Goal: Task Accomplishment & Management: Manage account settings

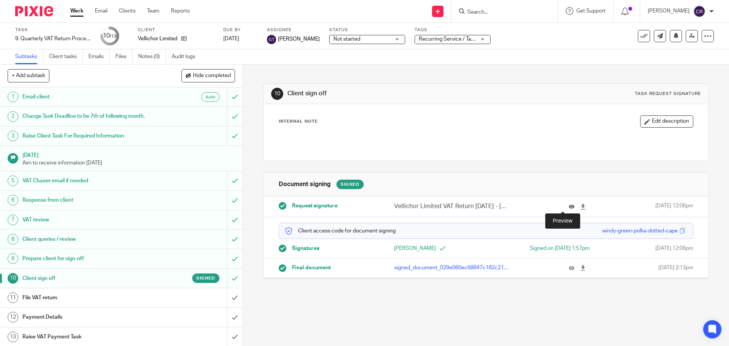
click at [569, 207] on icon at bounding box center [572, 207] width 6 height 6
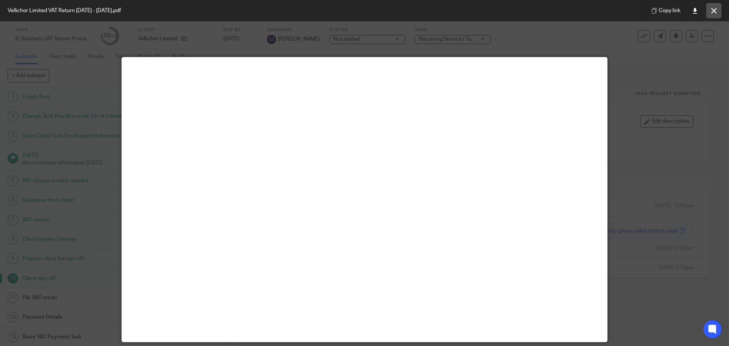
click at [716, 13] on icon at bounding box center [714, 11] width 6 height 6
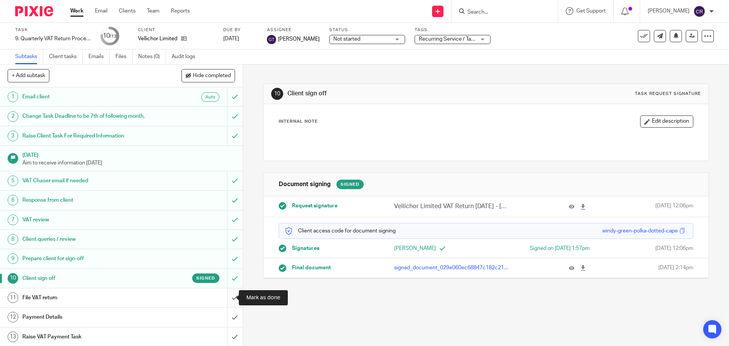
click at [230, 294] on input "submit" at bounding box center [121, 297] width 243 height 19
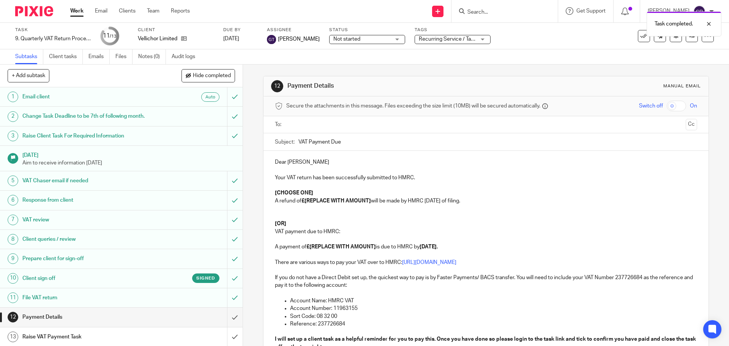
click at [289, 221] on p "[OR]" at bounding box center [486, 224] width 422 height 8
drag, startPoint x: 369, startPoint y: 201, endPoint x: 303, endPoint y: 202, distance: 66.1
click at [303, 202] on strong "£[REPLACE WITH AMOUNT]" at bounding box center [335, 200] width 69 height 5
drag, startPoint x: 319, startPoint y: 192, endPoint x: 265, endPoint y: 190, distance: 53.9
click at [265, 190] on div "Dear Matthew Your VAT return has been successfully submitted to HMRC. [CHOOSE O…" at bounding box center [485, 273] width 445 height 244
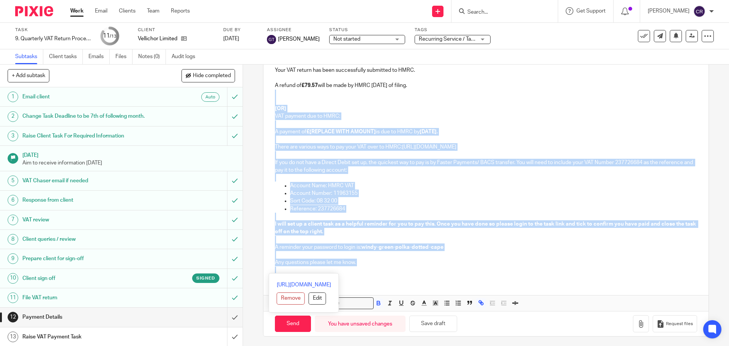
scroll to position [109, 0]
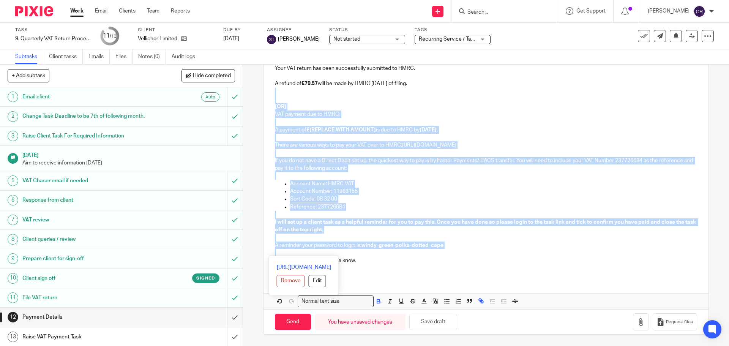
drag, startPoint x: 273, startPoint y: 200, endPoint x: 442, endPoint y: 251, distance: 176.4
click at [442, 251] on div "Dear Matthew Your VAT return has been successfully submitted to HMRC. A refund …" at bounding box center [485, 159] width 445 height 237
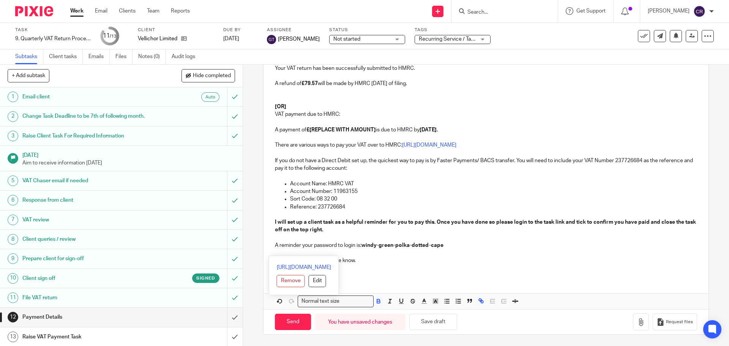
scroll to position [51, 0]
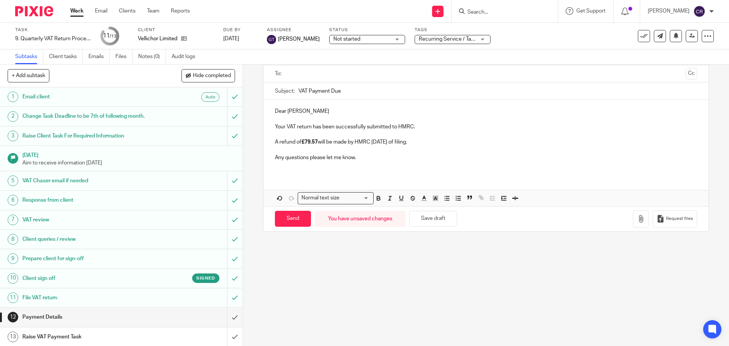
click at [325, 76] on input "text" at bounding box center [485, 73] width 393 height 9
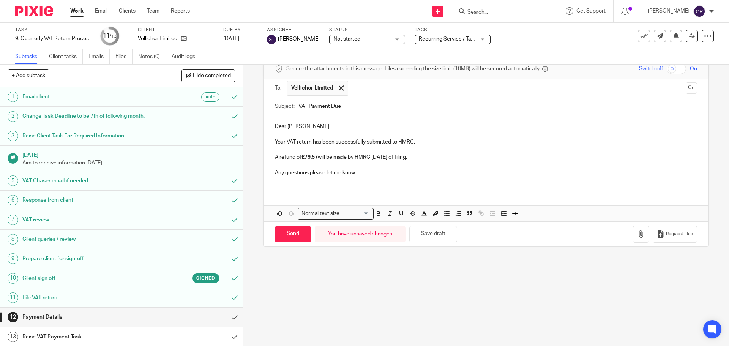
scroll to position [38, 0]
click at [295, 235] on input "Send" at bounding box center [293, 233] width 36 height 16
type input "Sent"
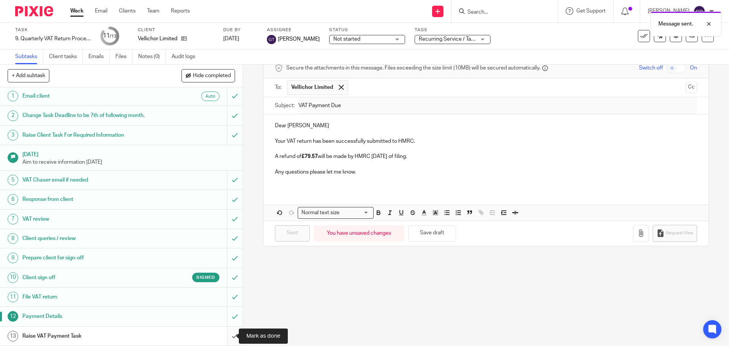
click at [223, 335] on input "submit" at bounding box center [121, 335] width 243 height 19
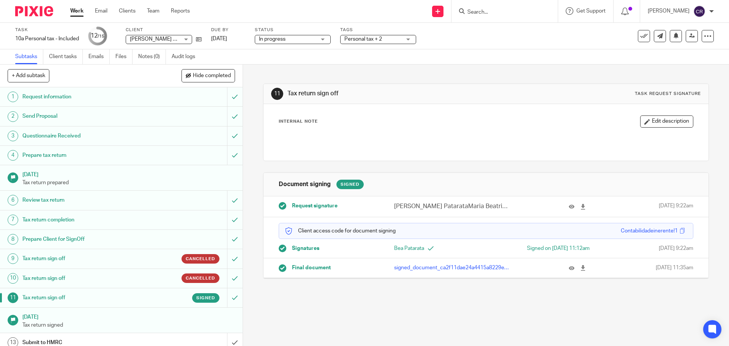
scroll to position [53, 0]
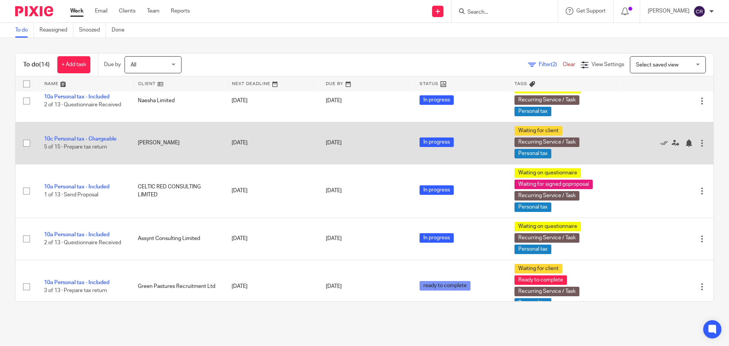
scroll to position [380, 0]
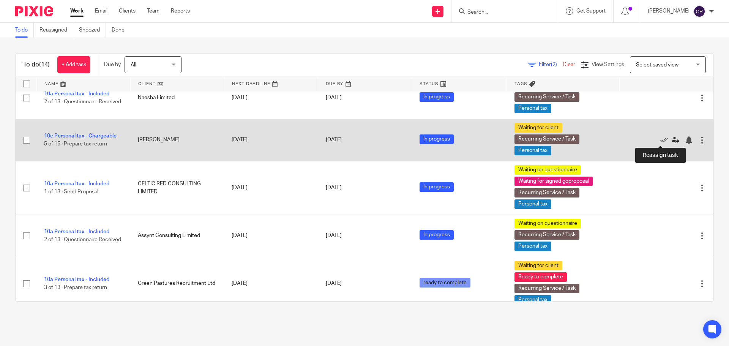
click at [672, 139] on icon at bounding box center [676, 140] width 8 height 8
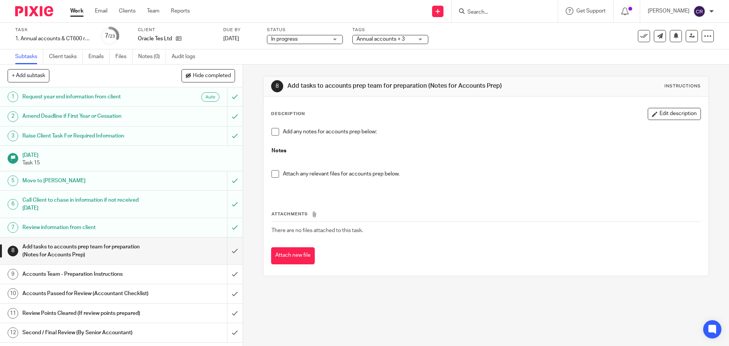
click at [400, 35] on div "Annual accounts + 3" at bounding box center [390, 39] width 76 height 9
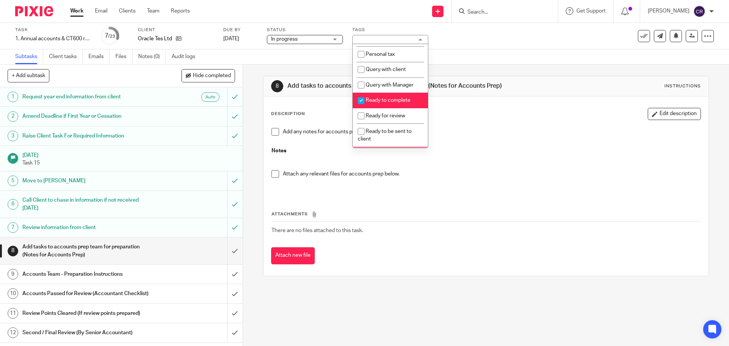
scroll to position [228, 0]
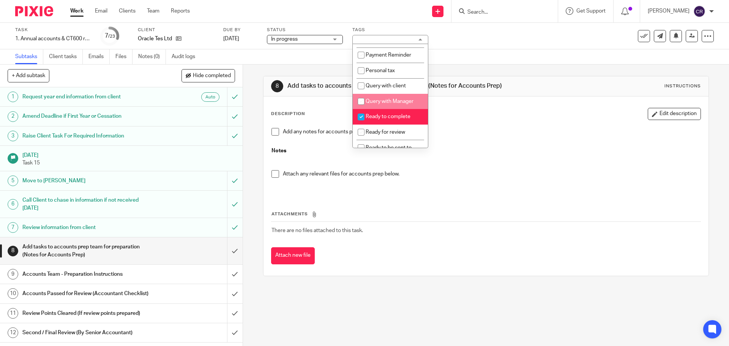
click at [396, 105] on li "Query with Manager" at bounding box center [390, 102] width 75 height 16
checkbox input "true"
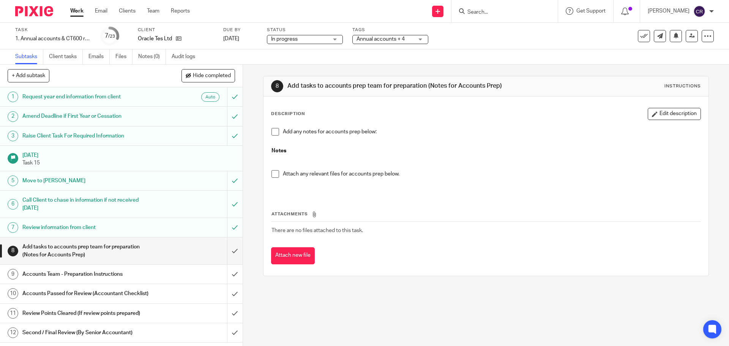
click at [448, 111] on div "Description Edit description Add any notes for accounts prep below: Notes Attac…" at bounding box center [485, 185] width 445 height 179
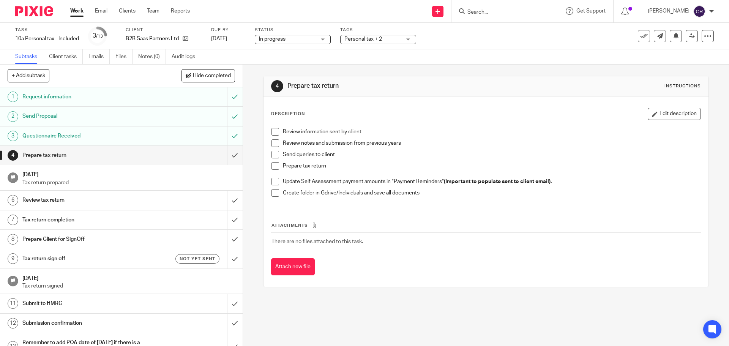
click at [367, 41] on span "Personal tax + 2" at bounding box center [363, 38] width 38 height 5
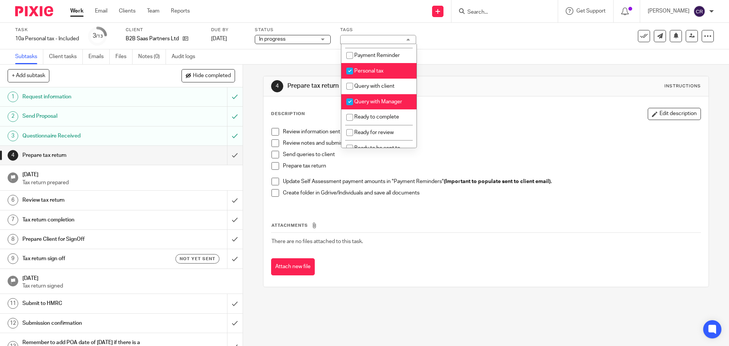
scroll to position [228, 0]
click at [381, 104] on span "Query with Manager" at bounding box center [378, 101] width 48 height 5
checkbox input "false"
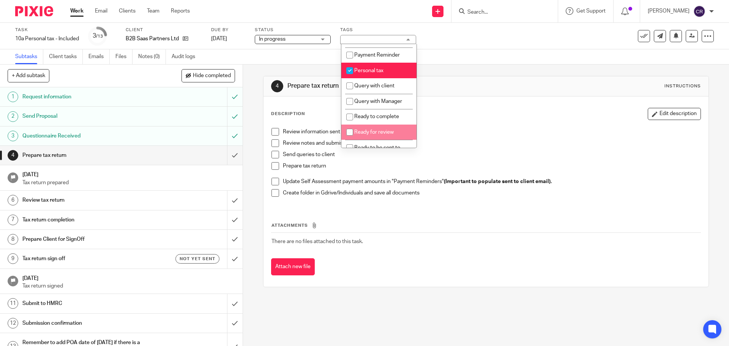
click at [371, 125] on li "Ready to complete" at bounding box center [378, 117] width 75 height 16
checkbox input "true"
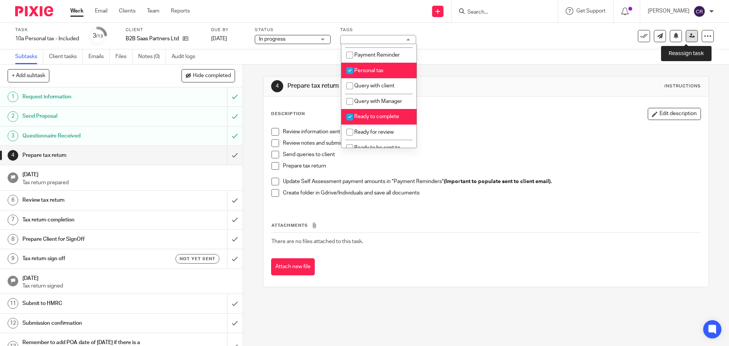
click at [689, 36] on icon at bounding box center [692, 36] width 6 height 6
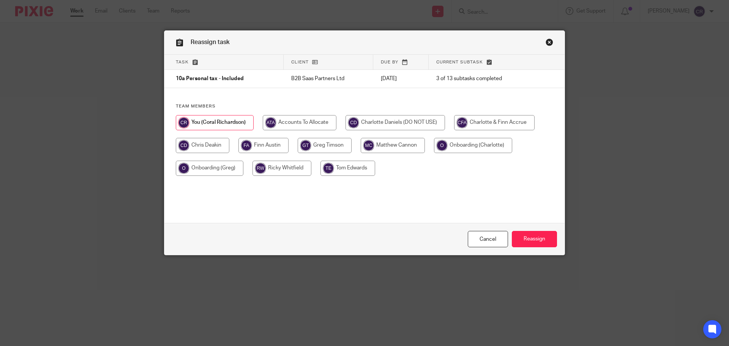
drag, startPoint x: 397, startPoint y: 147, endPoint x: 427, endPoint y: 161, distance: 33.0
click at [397, 147] on input "radio" at bounding box center [393, 145] width 64 height 15
radio input "true"
click at [547, 248] on div "Cancel Reassign" at bounding box center [364, 239] width 400 height 32
click at [544, 240] on input "Reassign" at bounding box center [534, 239] width 45 height 16
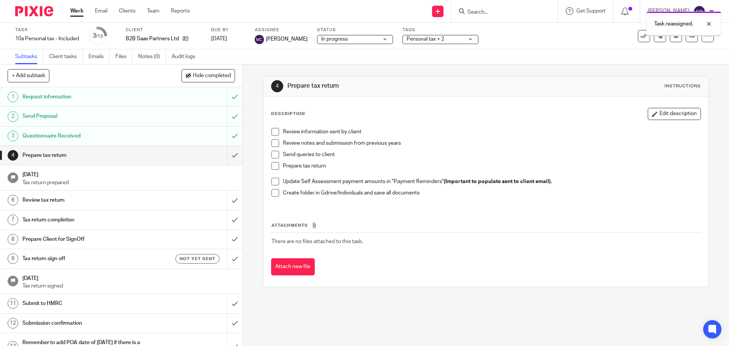
click at [331, 42] on span "In progress" at bounding box center [349, 39] width 57 height 8
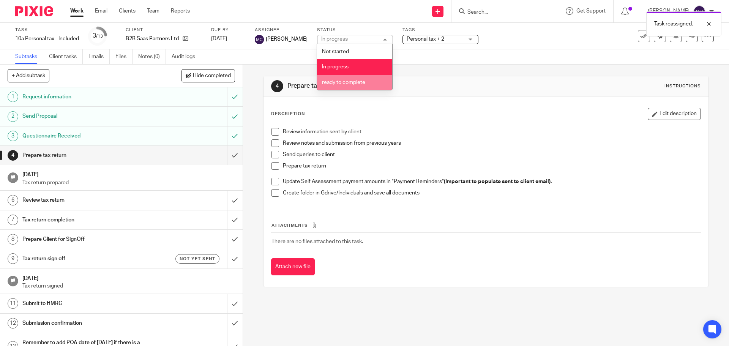
click at [358, 86] on li "ready to complete" at bounding box center [354, 83] width 75 height 16
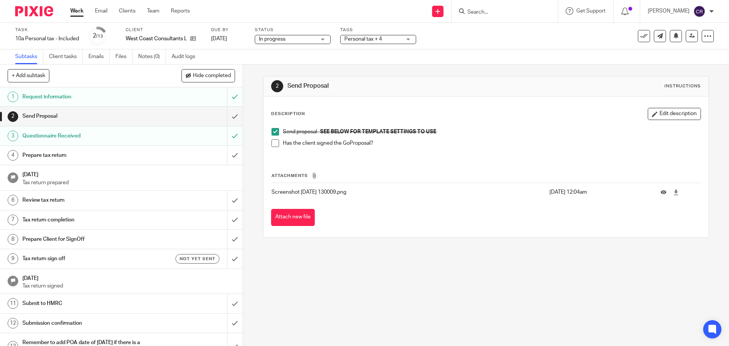
drag, startPoint x: 275, startPoint y: 148, endPoint x: 265, endPoint y: 145, distance: 11.1
click at [275, 148] on li "Has the client signed the GoProposal?" at bounding box center [485, 144] width 429 height 11
click at [276, 143] on span at bounding box center [275, 143] width 8 height 8
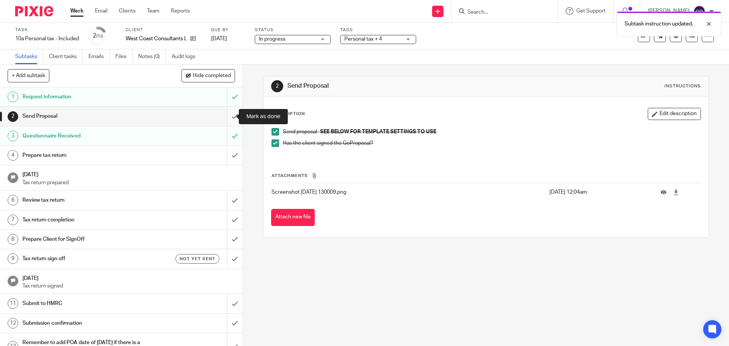
click at [222, 113] on input "submit" at bounding box center [121, 116] width 243 height 19
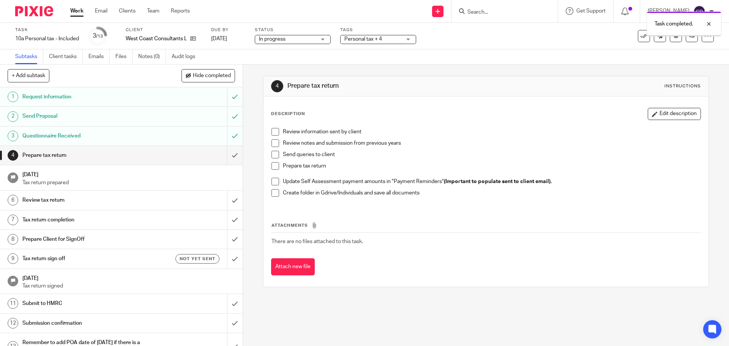
click at [377, 41] on span "Personal tax + 4" at bounding box center [363, 38] width 38 height 5
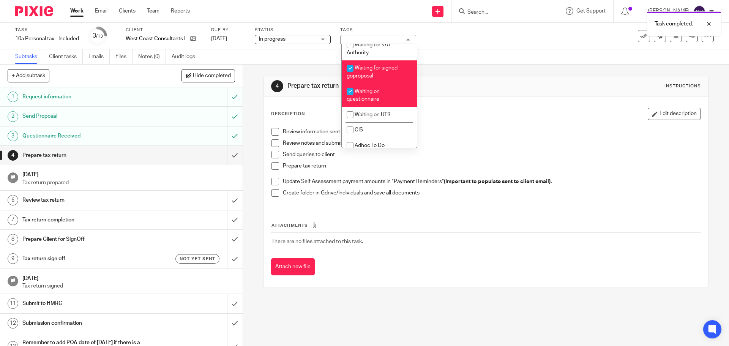
scroll to position [608, 0]
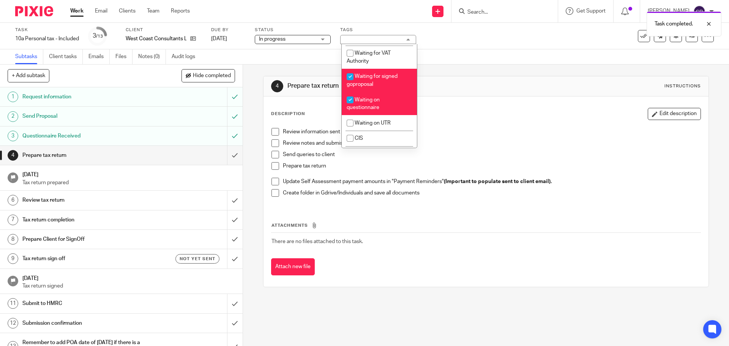
click at [382, 115] on li "Waiting on questionnaire" at bounding box center [379, 103] width 75 height 23
checkbox input "false"
click at [382, 92] on li "Waiting for signed goproposal" at bounding box center [379, 80] width 75 height 23
checkbox input "false"
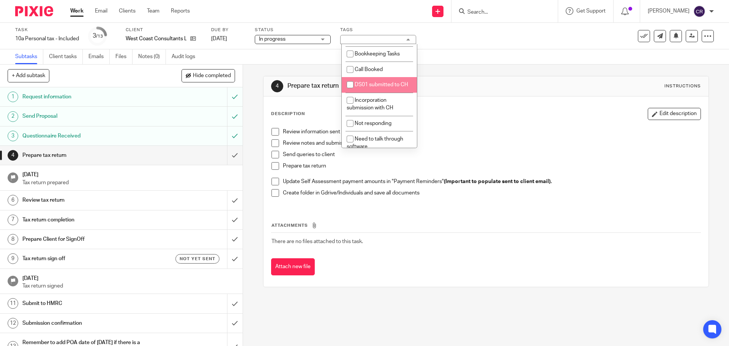
scroll to position [0, 0]
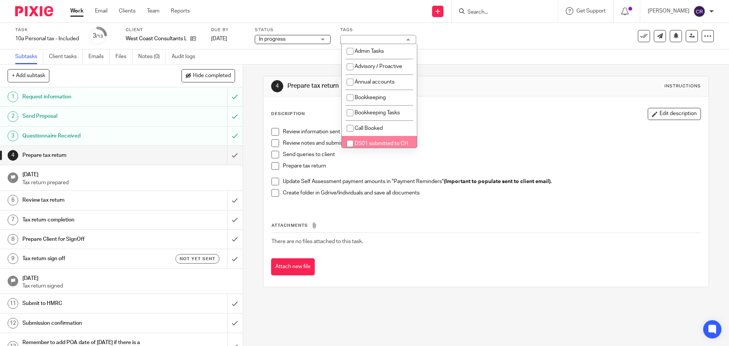
click at [512, 91] on div "4 Prepare tax return Instructions" at bounding box center [485, 86] width 429 height 12
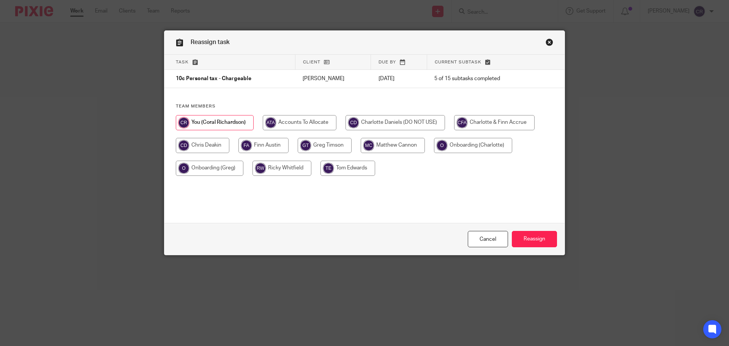
click at [266, 170] on input "radio" at bounding box center [281, 168] width 59 height 15
radio input "true"
click at [555, 241] on div "Cancel Reassign" at bounding box center [364, 239] width 400 height 32
click at [548, 244] on input "Reassign" at bounding box center [534, 239] width 45 height 16
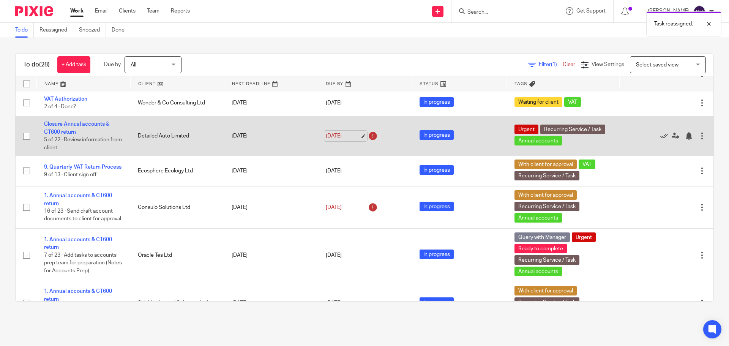
scroll to position [38, 0]
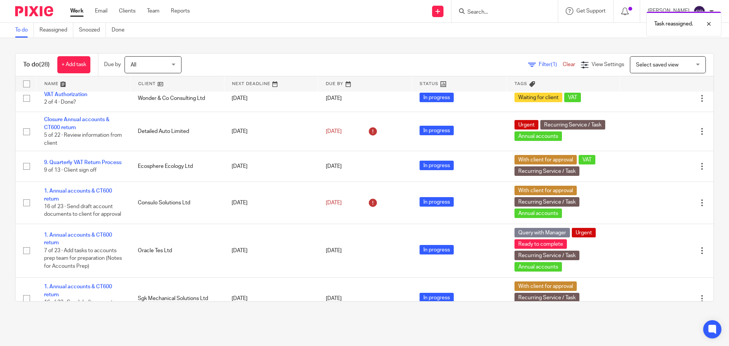
click at [537, 68] on div "Filter (1) Clear" at bounding box center [554, 65] width 53 height 8
click at [535, 62] on div "Filter (1) Clear" at bounding box center [554, 65] width 53 height 8
click at [528, 63] on icon at bounding box center [532, 65] width 8 height 8
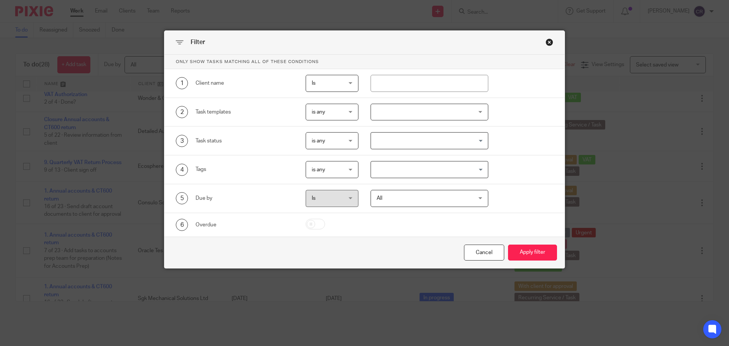
click at [335, 173] on span "is any" at bounding box center [330, 169] width 37 height 16
drag, startPoint x: 326, startPoint y: 217, endPoint x: 352, endPoint y: 201, distance: 30.9
click at [325, 216] on li "is none" at bounding box center [329, 217] width 52 height 16
click at [408, 164] on input "Search for option" at bounding box center [428, 169] width 112 height 13
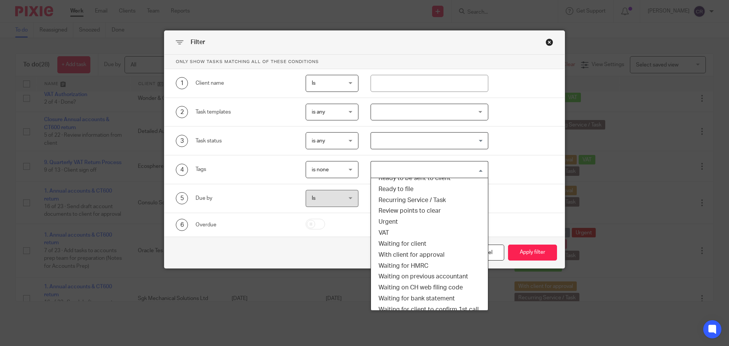
scroll to position [228, 0]
click at [425, 252] on li "With client for approval" at bounding box center [429, 253] width 117 height 11
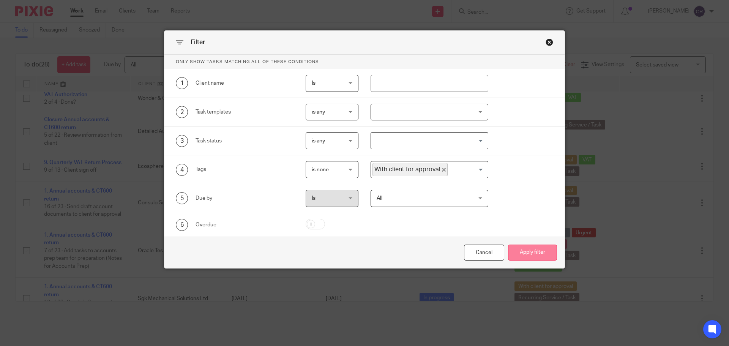
drag, startPoint x: 522, startPoint y: 241, endPoint x: 525, endPoint y: 244, distance: 4.0
click at [522, 242] on div "Cancel Apply filter" at bounding box center [364, 253] width 400 height 32
click at [528, 251] on button "Apply filter" at bounding box center [532, 252] width 49 height 16
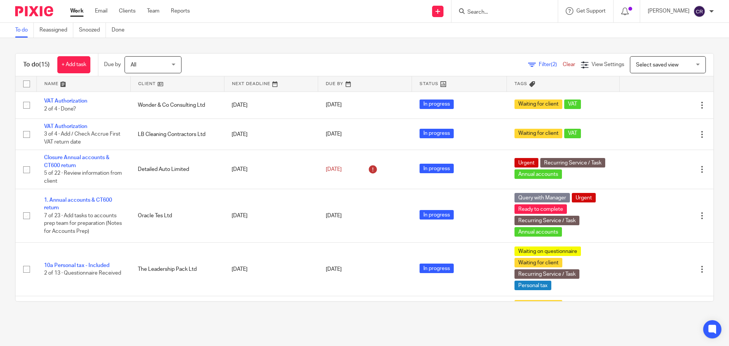
click at [488, 13] on input "Search" at bounding box center [501, 12] width 68 height 7
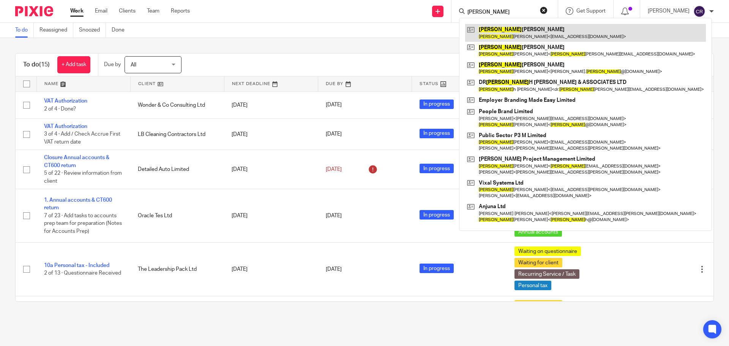
type input "[PERSON_NAME]"
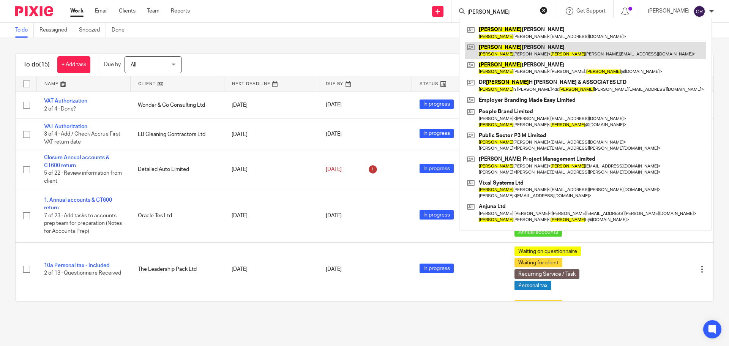
click at [569, 49] on link at bounding box center [585, 50] width 241 height 17
click at [498, 49] on link at bounding box center [585, 50] width 241 height 17
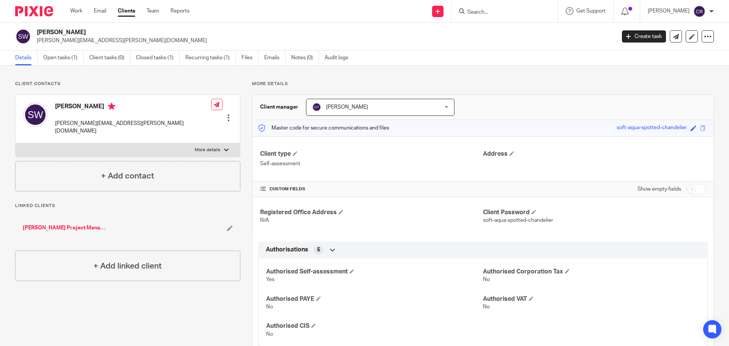
click at [67, 102] on div "[PERSON_NAME] [PERSON_NAME][EMAIL_ADDRESS][PERSON_NAME][DOMAIN_NAME]" at bounding box center [117, 119] width 188 height 40
click at [66, 101] on div "[PERSON_NAME] [PERSON_NAME][EMAIL_ADDRESS][PERSON_NAME][DOMAIN_NAME]" at bounding box center [117, 119] width 188 height 40
copy h4 "[PERSON_NAME]"
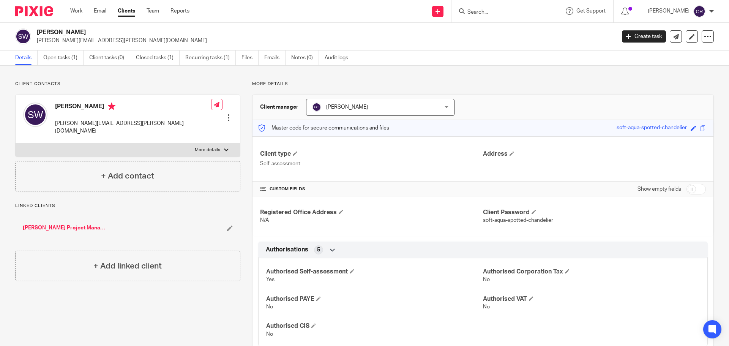
click at [95, 131] on div "[PERSON_NAME] [PERSON_NAME][EMAIL_ADDRESS][PERSON_NAME][DOMAIN_NAME]" at bounding box center [117, 119] width 188 height 40
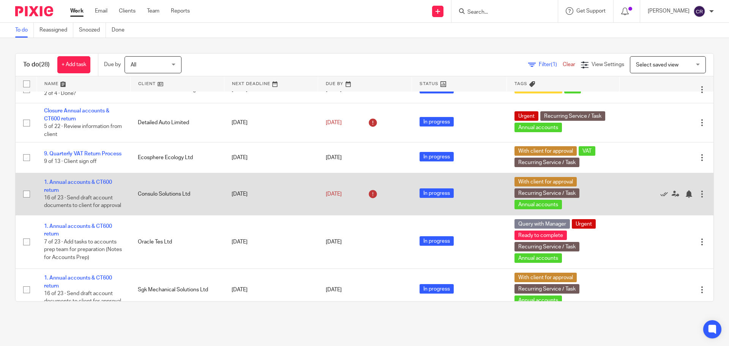
scroll to position [38, 0]
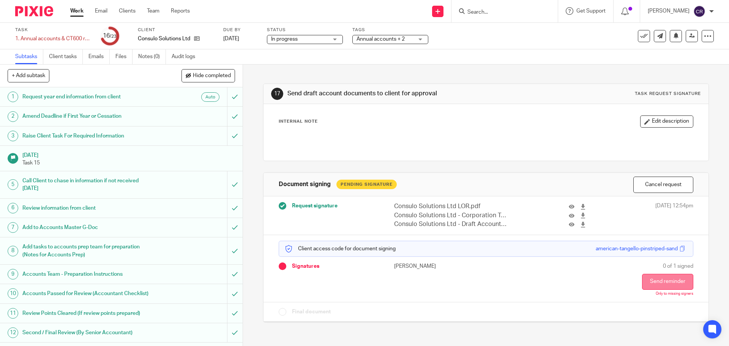
click at [663, 280] on button "Send reminder" at bounding box center [667, 282] width 51 height 16
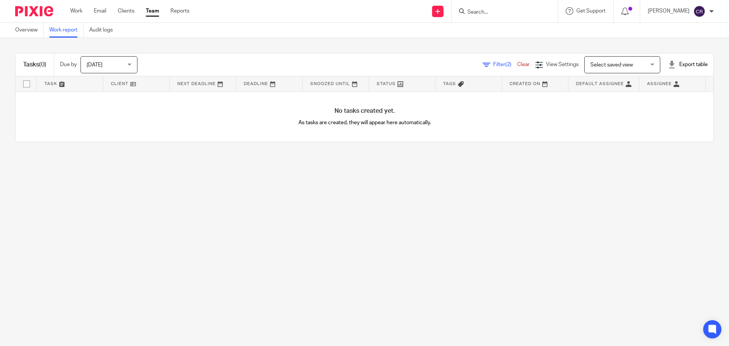
click at [481, 11] on input "Search" at bounding box center [501, 12] width 68 height 7
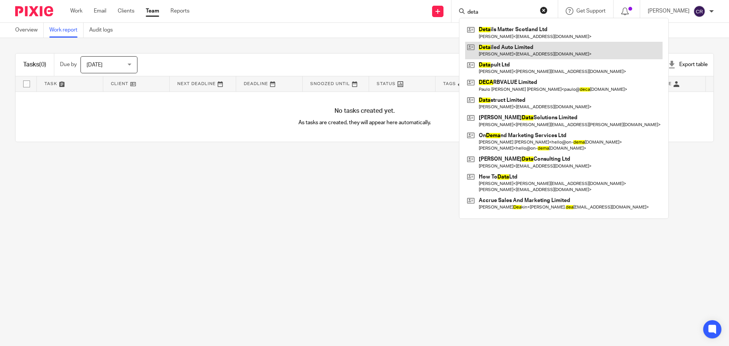
type input "deta"
click at [528, 48] on link at bounding box center [563, 50] width 197 height 17
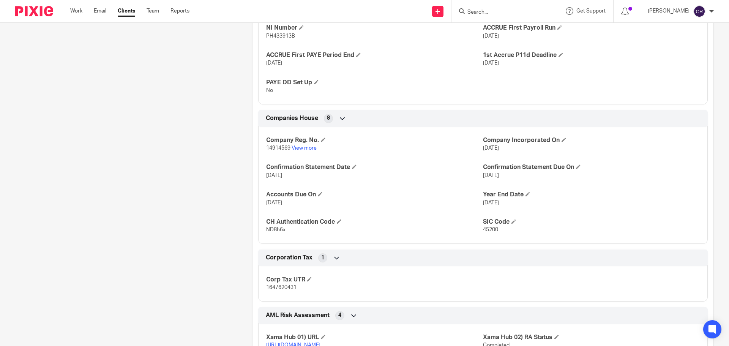
scroll to position [607, 0]
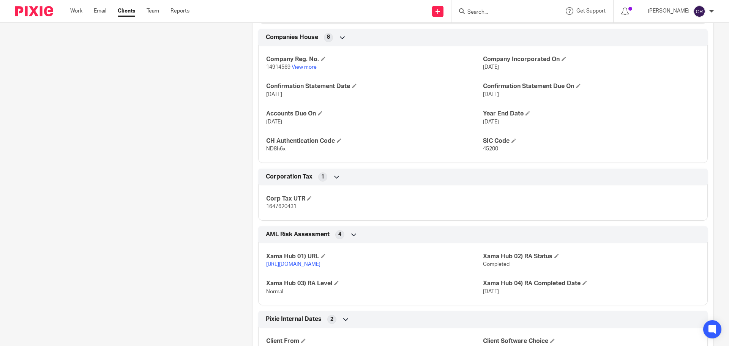
click at [279, 206] on span "1647620431" at bounding box center [281, 206] width 30 height 5
copy span "1647620431"
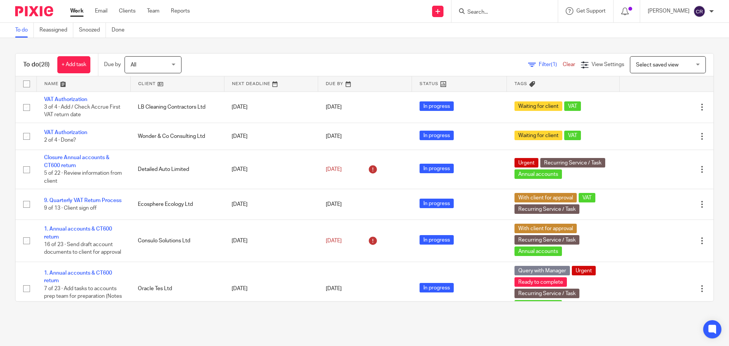
scroll to position [38, 0]
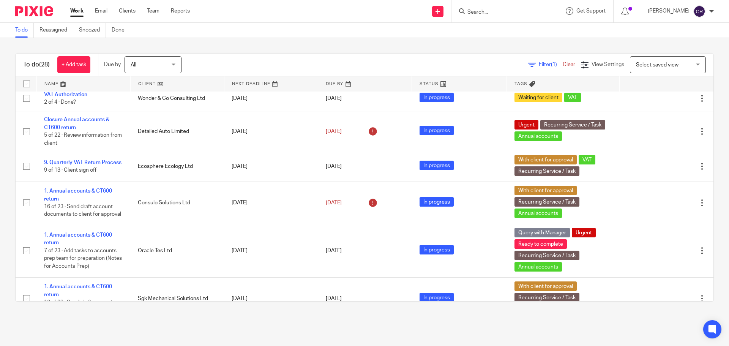
click at [504, 11] on input "Search" at bounding box center [501, 12] width 68 height 7
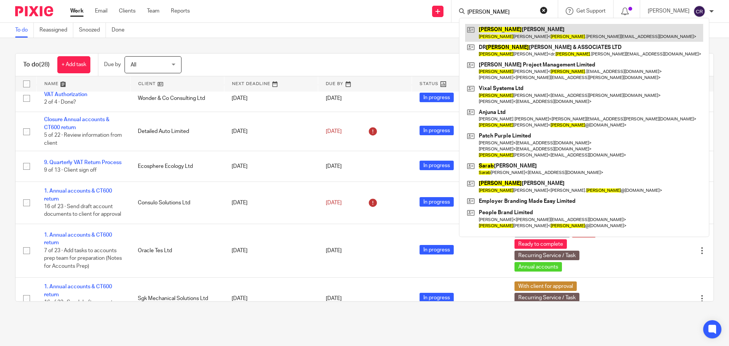
type input "sarah"
click at [497, 33] on link at bounding box center [584, 32] width 238 height 17
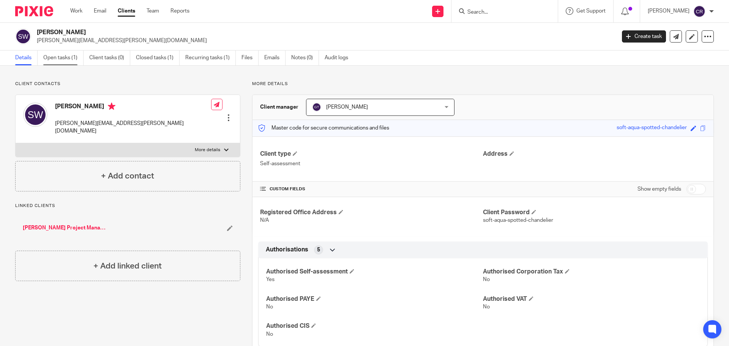
click at [73, 52] on link "Open tasks (1)" at bounding box center [63, 57] width 40 height 15
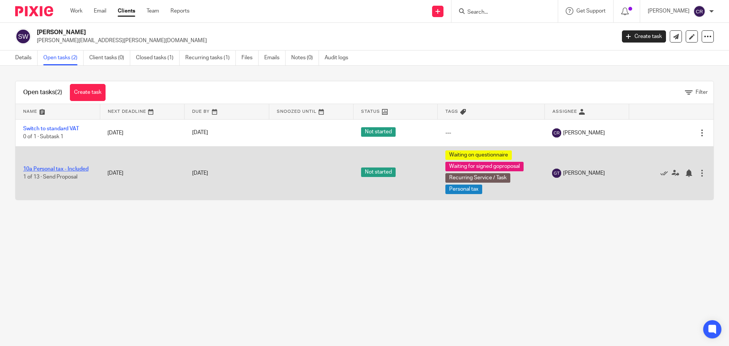
click at [67, 171] on link "10a Personal tax - Included" at bounding box center [55, 168] width 65 height 5
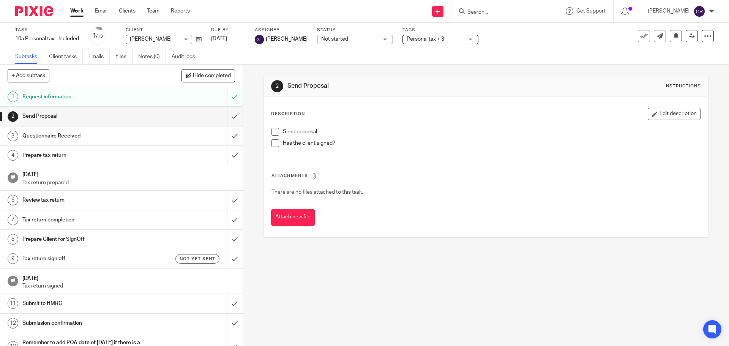
click at [274, 130] on span at bounding box center [275, 132] width 8 height 8
click at [362, 37] on span "Not started" at bounding box center [349, 39] width 57 height 8
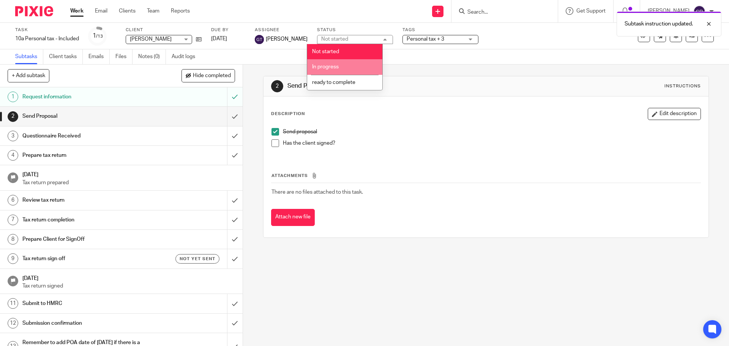
drag, startPoint x: 352, startPoint y: 68, endPoint x: 398, endPoint y: 49, distance: 49.7
click at [353, 69] on li "In progress" at bounding box center [344, 67] width 75 height 16
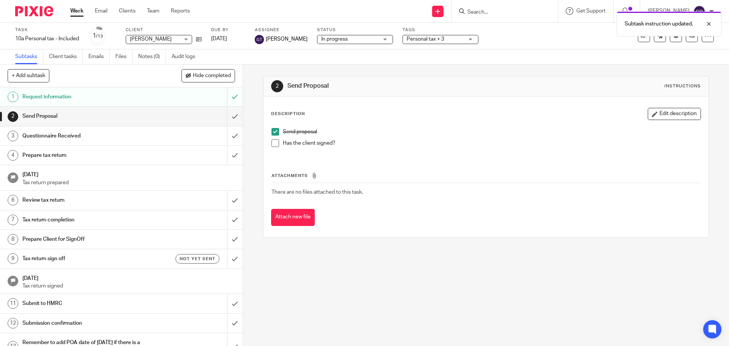
click at [429, 37] on span "Personal tax + 3" at bounding box center [426, 38] width 38 height 5
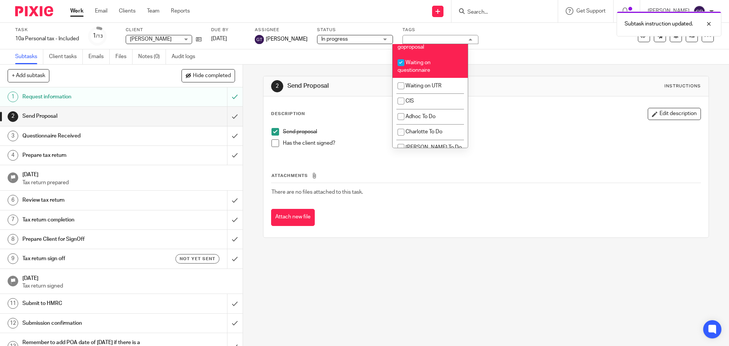
scroll to position [645, 0]
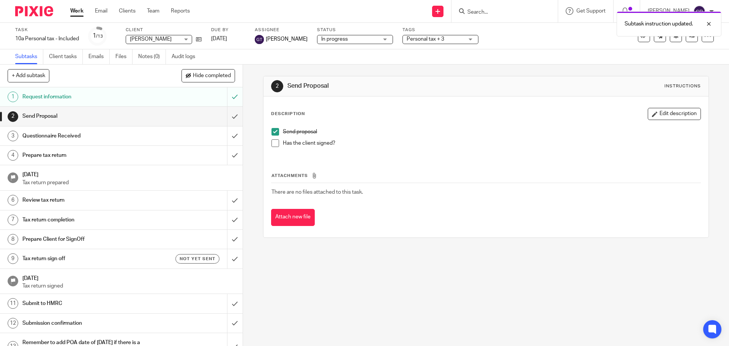
click at [508, 99] on div "Description Edit description Send proposal Has the client signed? Attachments T…" at bounding box center [485, 166] width 445 height 141
click at [497, 12] on input "Search" at bounding box center [501, 12] width 68 height 7
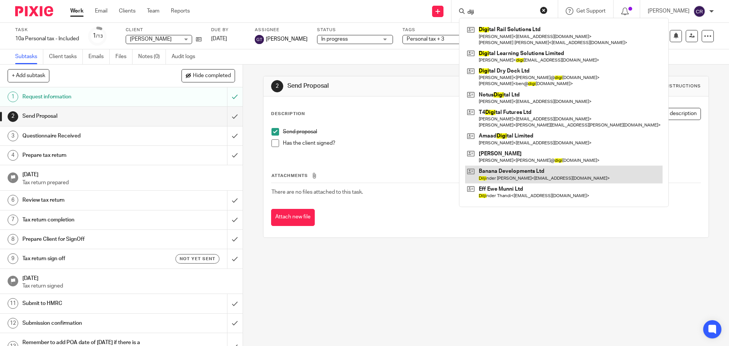
type input "diji"
click at [551, 175] on link at bounding box center [563, 174] width 197 height 17
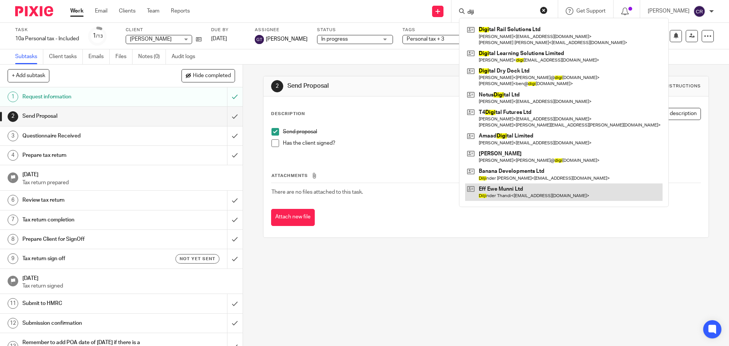
click at [537, 199] on link at bounding box center [563, 191] width 197 height 17
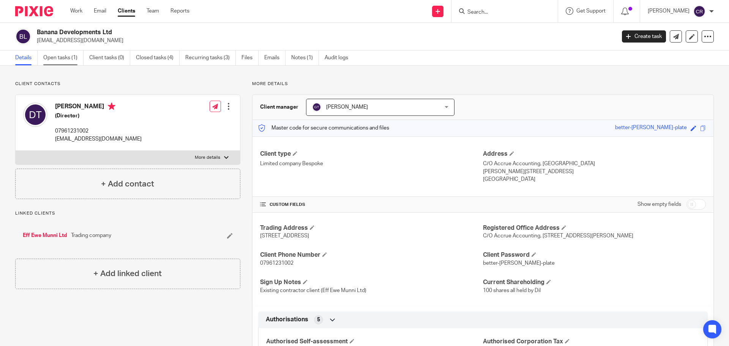
click at [60, 60] on link "Open tasks (1)" at bounding box center [63, 57] width 40 height 15
click at [63, 57] on link "Open tasks (2)" at bounding box center [63, 57] width 40 height 15
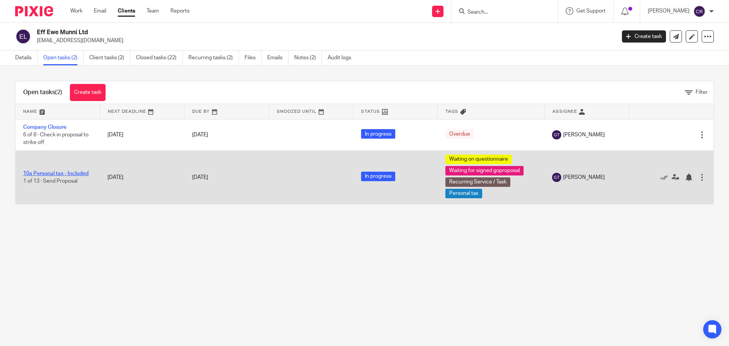
click at [73, 174] on link "10a Personal tax - Included" at bounding box center [55, 173] width 65 height 5
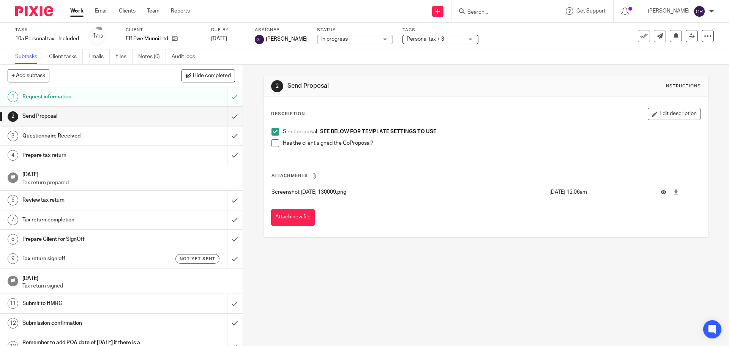
click at [273, 144] on span at bounding box center [275, 143] width 8 height 8
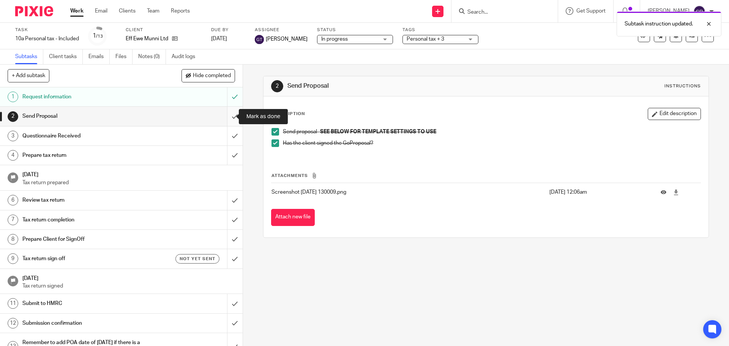
click at [226, 118] on input "submit" at bounding box center [121, 116] width 243 height 19
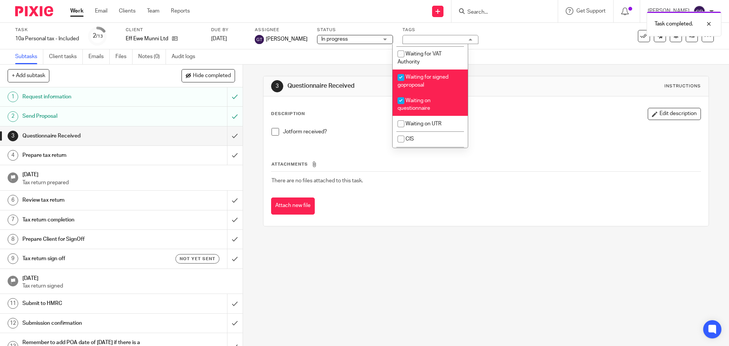
scroll to position [645, 0]
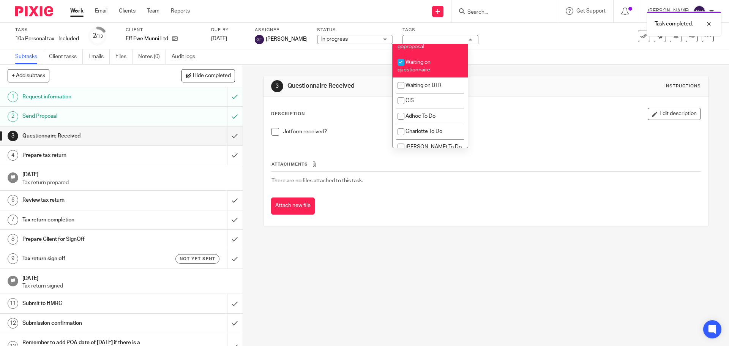
click at [434, 54] on li "Waiting for signed goproposal" at bounding box center [430, 42] width 75 height 23
checkbox input "false"
drag, startPoint x: 490, startPoint y: 106, endPoint x: 479, endPoint y: 117, distance: 15.6
click at [490, 106] on div "Description Edit description Jotform received? Attachments There are no files a…" at bounding box center [485, 160] width 445 height 129
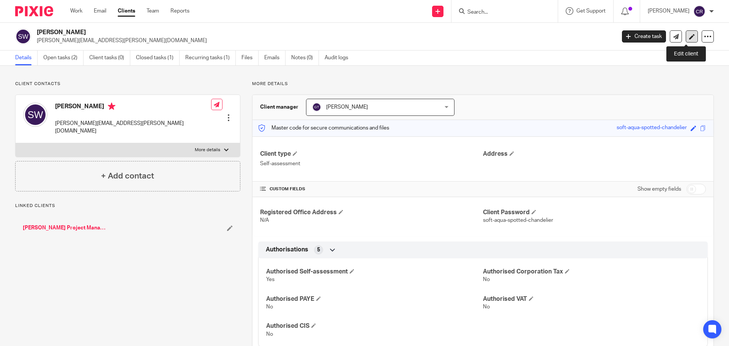
click at [689, 34] on icon at bounding box center [692, 37] width 6 height 6
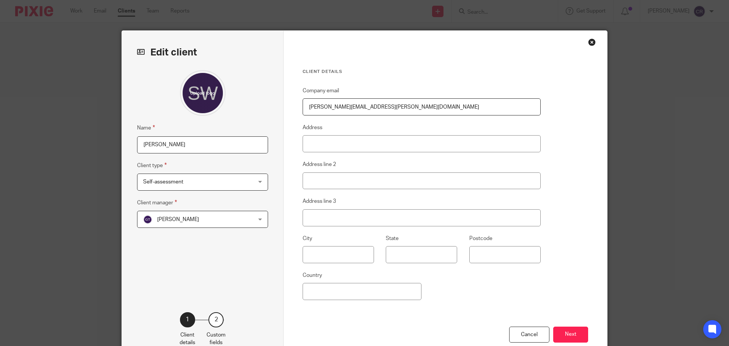
drag, startPoint x: 286, startPoint y: 114, endPoint x: 260, endPoint y: 115, distance: 26.3
click at [260, 115] on div "Edit client Name [PERSON_NAME] Client type Self-assessment Self-assessment Sole…" at bounding box center [364, 196] width 485 height 331
paste input "woodley9"
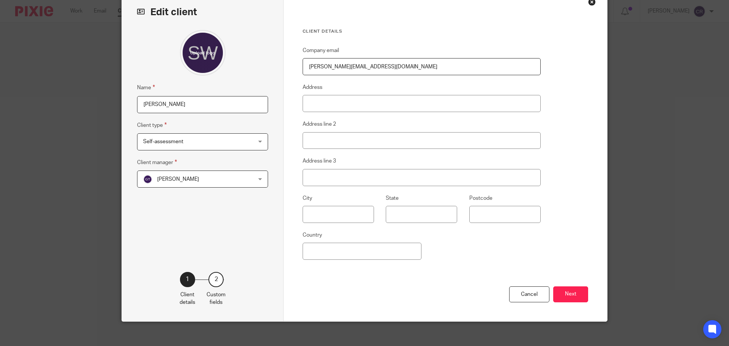
scroll to position [46, 0]
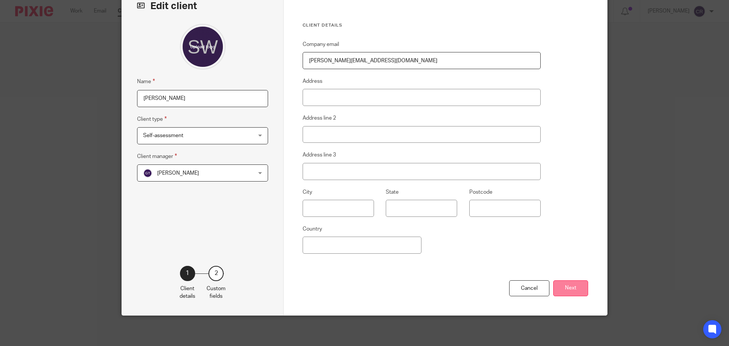
type input "[PERSON_NAME][EMAIL_ADDRESS][DOMAIN_NAME]"
click at [569, 290] on button "Next" at bounding box center [570, 288] width 35 height 16
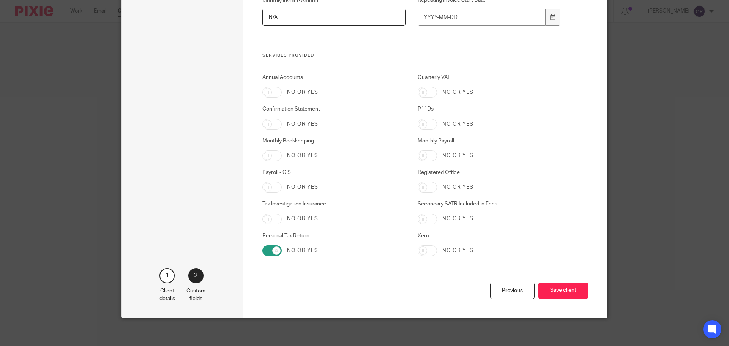
scroll to position [1787, 0]
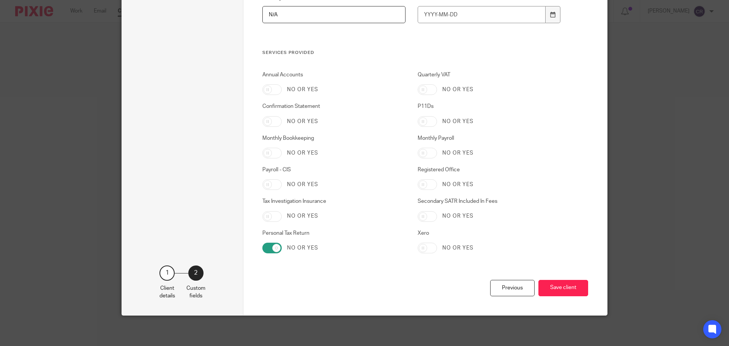
click at [559, 297] on div "Previous Save client" at bounding box center [425, 297] width 326 height 35
click at [558, 287] on button "Save client" at bounding box center [563, 288] width 50 height 16
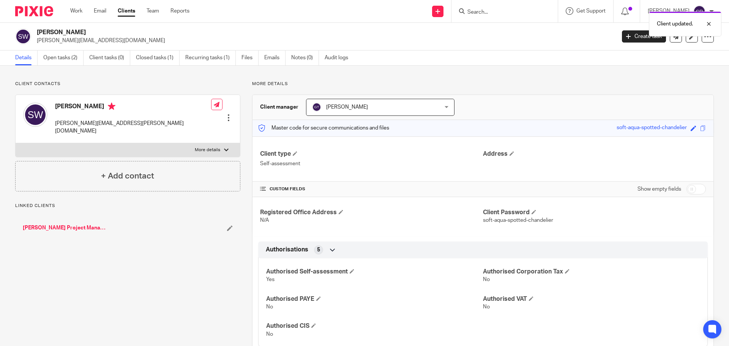
click at [227, 114] on div at bounding box center [229, 118] width 8 height 8
click at [189, 120] on link "Edit contact" at bounding box center [192, 123] width 73 height 11
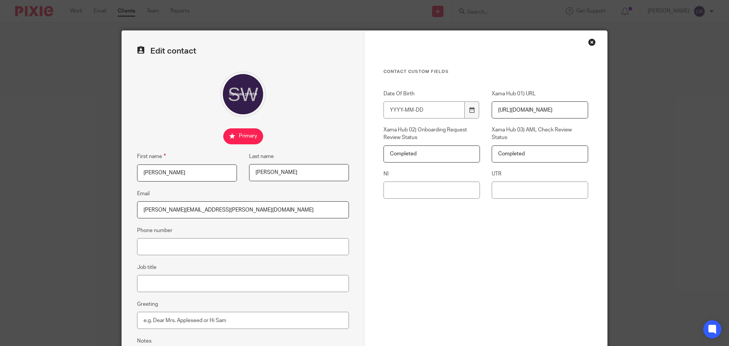
drag, startPoint x: 244, startPoint y: 210, endPoint x: 71, endPoint y: 214, distance: 173.2
click at [52, 213] on div "Edit contact First name Sarah Last name Woodley Email sarah.h.woodley@gmail.com…" at bounding box center [364, 173] width 729 height 346
paste input "woodley9"
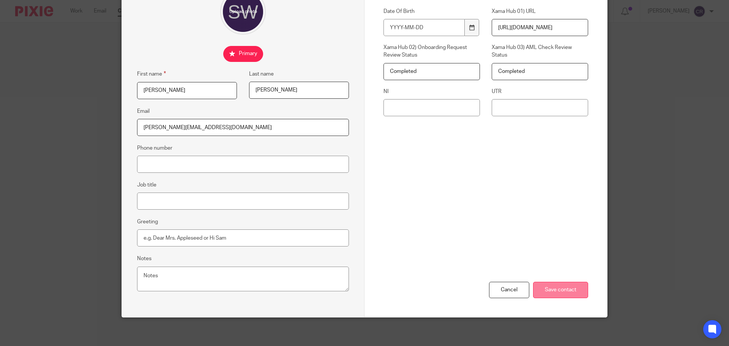
scroll to position [84, 0]
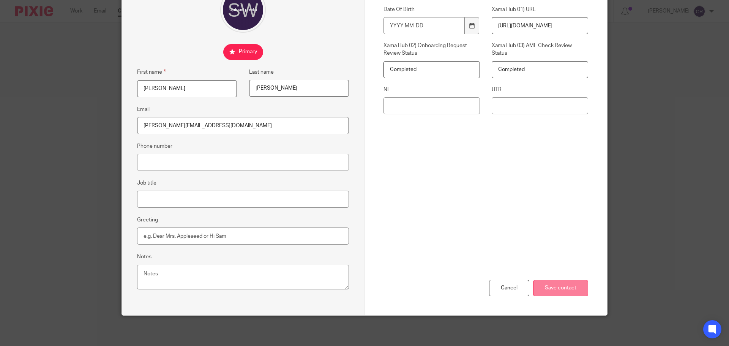
type input "sarah.woodley9@gmail.com"
click at [561, 290] on input "Save contact" at bounding box center [560, 288] width 55 height 16
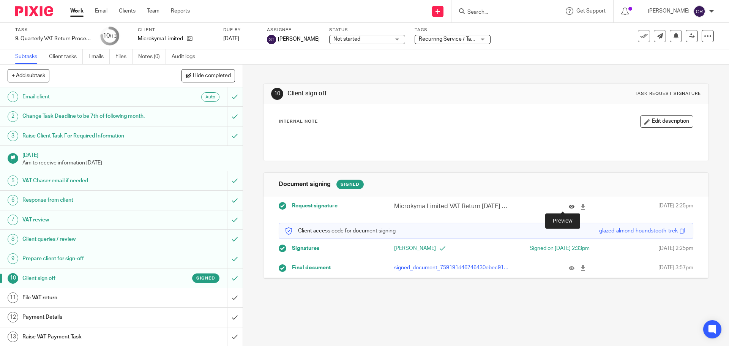
click at [569, 206] on icon at bounding box center [572, 207] width 6 height 6
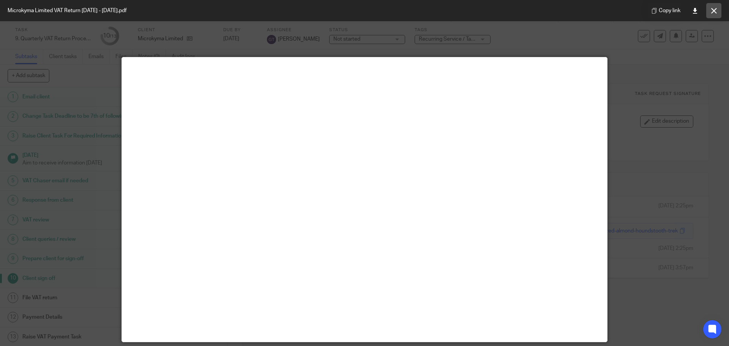
click at [712, 8] on icon at bounding box center [714, 11] width 6 height 6
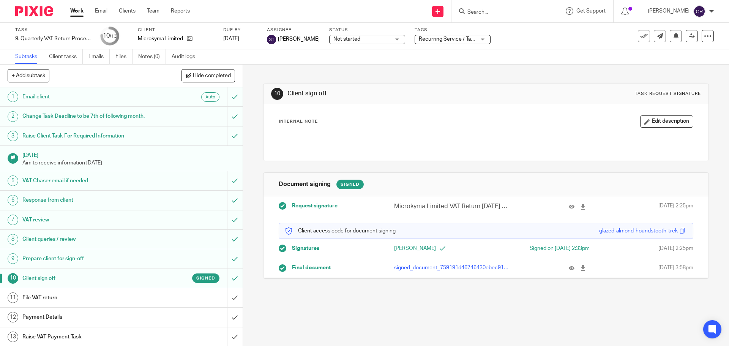
scroll to position [1, 0]
click at [229, 292] on input "submit" at bounding box center [121, 296] width 243 height 19
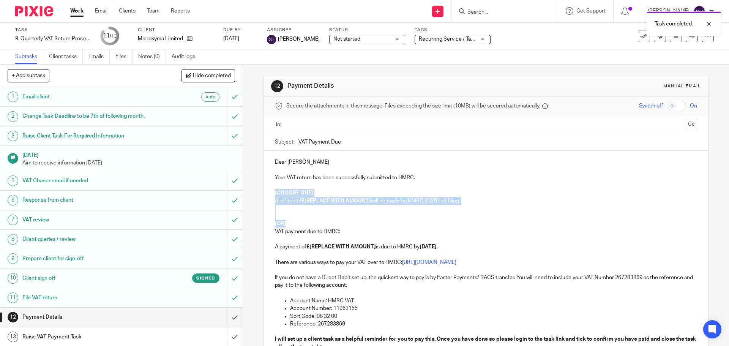
drag, startPoint x: 290, startPoint y: 226, endPoint x: 273, endPoint y: 188, distance: 42.2
click at [273, 190] on div "Dear Konstantinos Your VAT return has been successfully submitted to HMRC. [CHO…" at bounding box center [485, 273] width 445 height 244
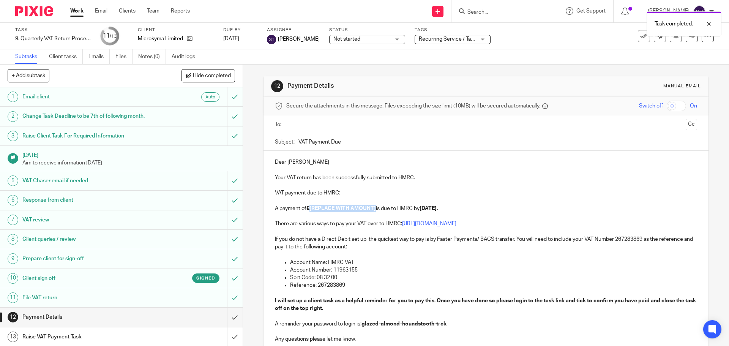
drag, startPoint x: 375, startPoint y: 208, endPoint x: 309, endPoint y: 211, distance: 66.9
click at [309, 211] on p "A payment of £[REPLACE WITH AMOUNT] is due to HMRC by 7 Sep 2025." at bounding box center [486, 209] width 422 height 8
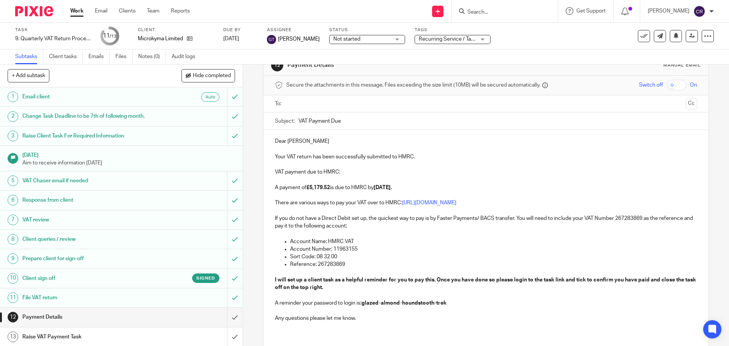
scroll to position [76, 0]
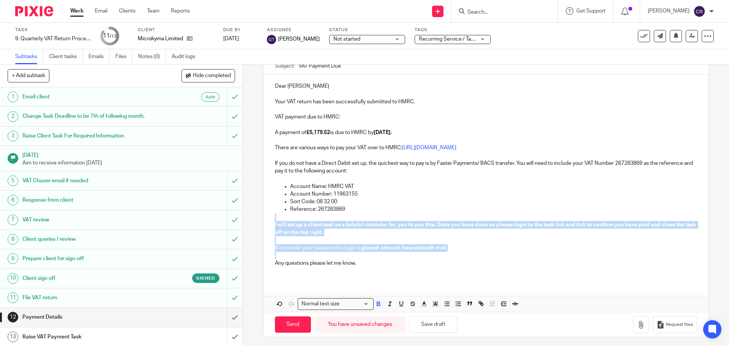
drag, startPoint x: 281, startPoint y: 256, endPoint x: 271, endPoint y: 217, distance: 40.2
click at [271, 217] on div "Dear Konstantinos Your VAT return has been successfully submitted to HMRC. VAT …" at bounding box center [485, 178] width 445 height 206
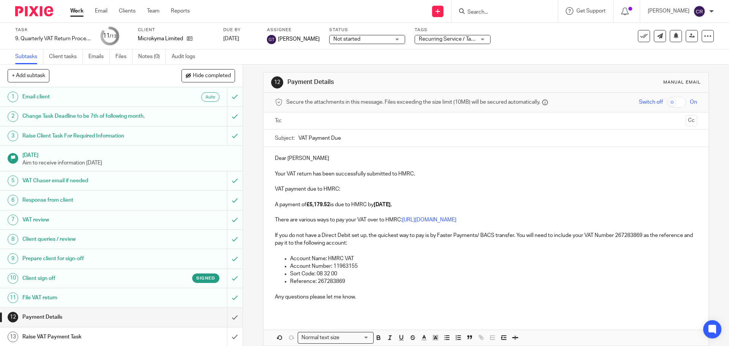
scroll to position [2, 0]
click at [306, 118] on input "text" at bounding box center [485, 122] width 393 height 9
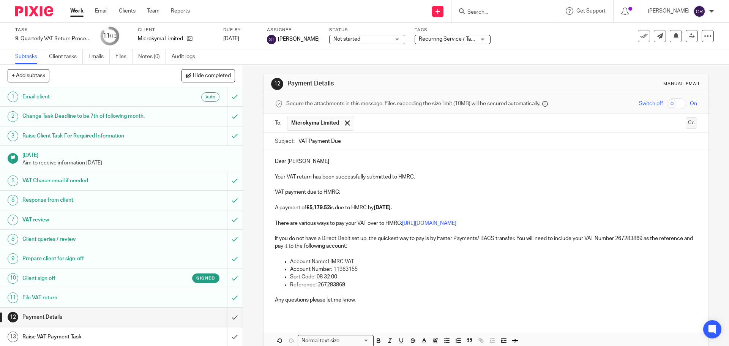
click at [686, 125] on button "Cc" at bounding box center [691, 122] width 11 height 11
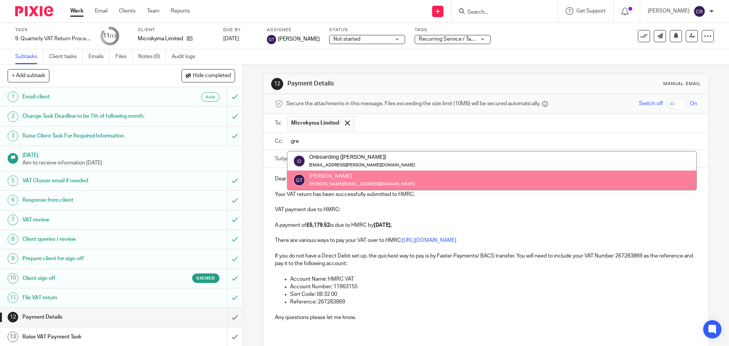
type input "gre"
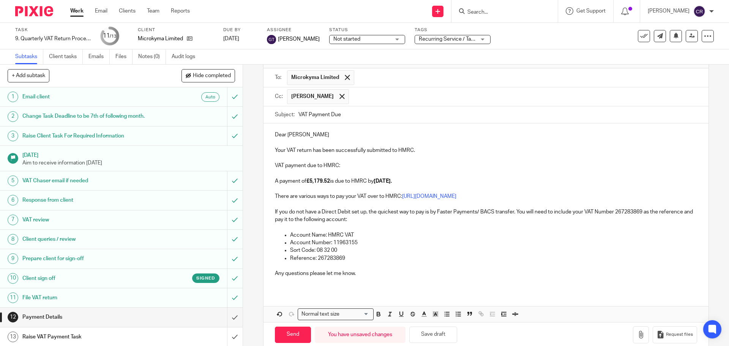
scroll to position [61, 0]
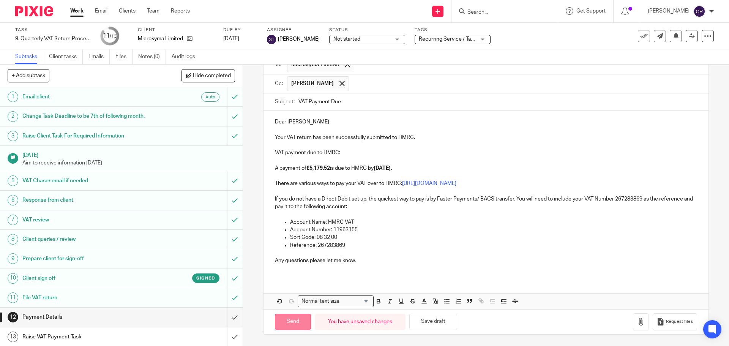
click at [300, 317] on input "Send" at bounding box center [293, 322] width 36 height 16
type input "Sent"
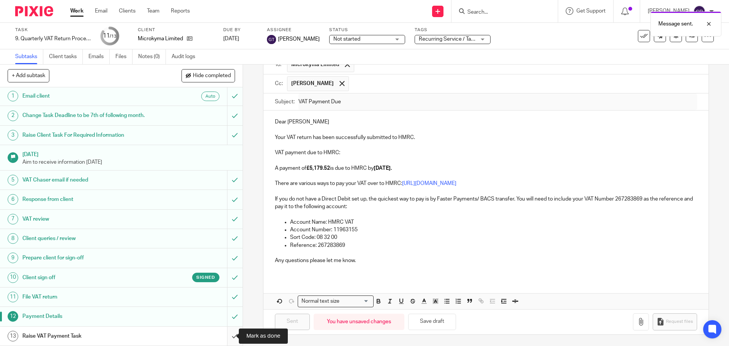
click at [227, 335] on input "submit" at bounding box center [121, 335] width 243 height 19
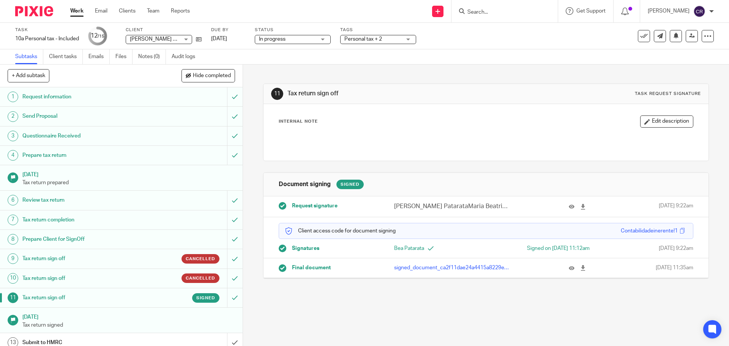
scroll to position [53, 0]
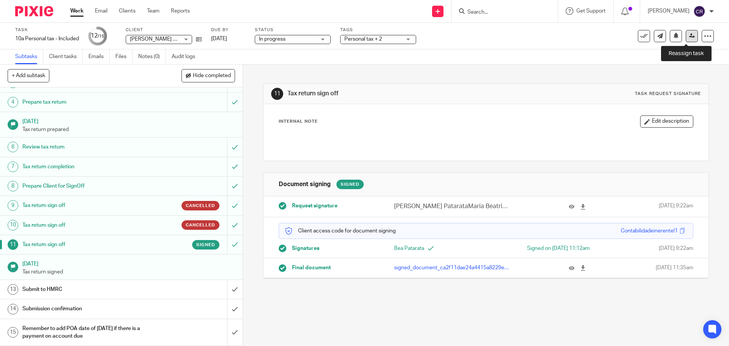
click at [691, 35] on link at bounding box center [692, 36] width 12 height 12
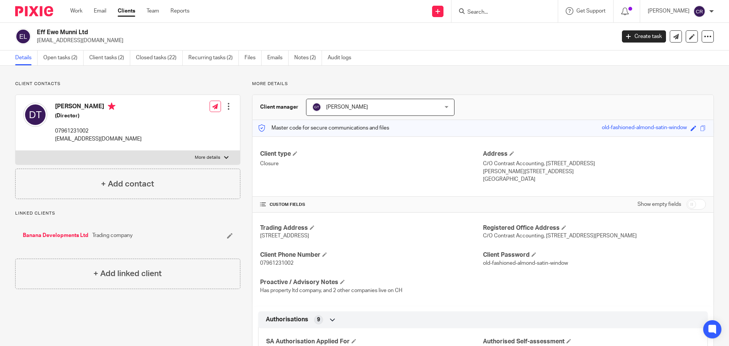
click at [91, 103] on h4 "[PERSON_NAME]" at bounding box center [98, 107] width 87 height 9
copy h4 "Thandi"
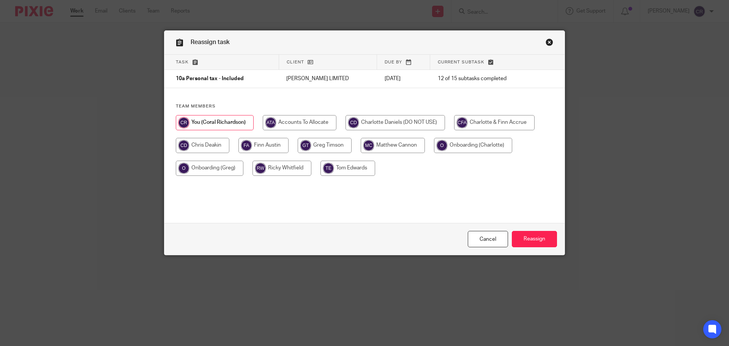
click at [546, 41] on link "Close this dialog window" at bounding box center [550, 43] width 8 height 10
